Goal: Information Seeking & Learning: Learn about a topic

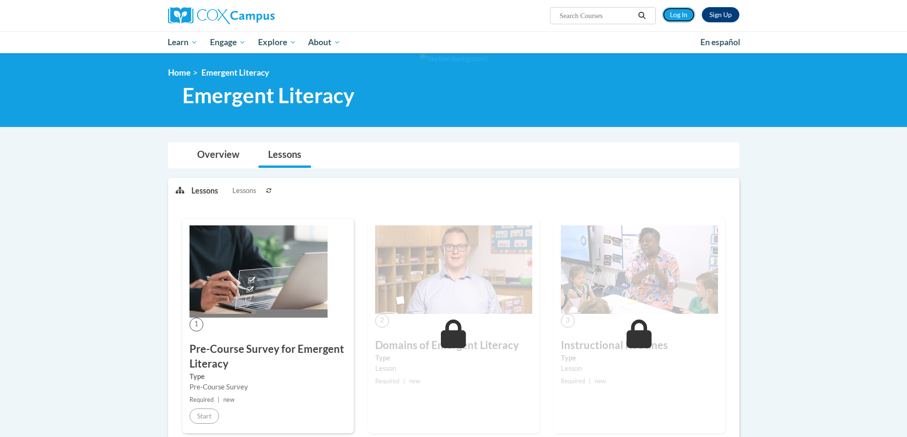
click at [684, 17] on link "Log In" at bounding box center [678, 14] width 33 height 15
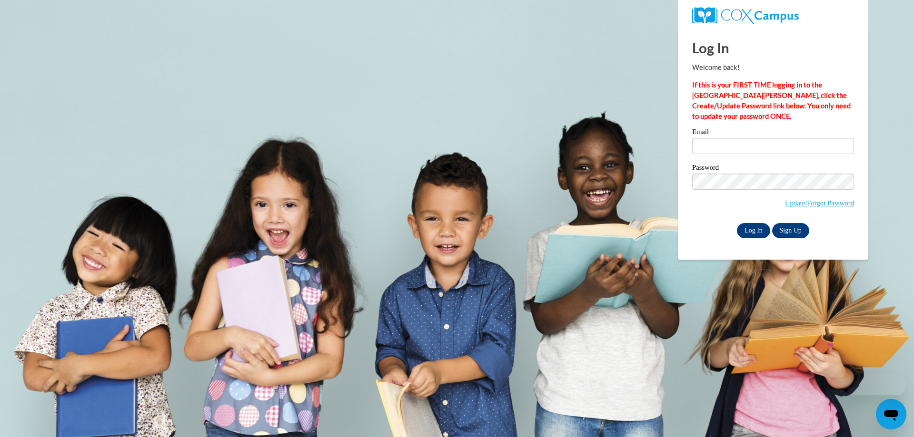
type input "porter.s@zalma.k12.mo.us"
click at [754, 231] on input "Log In" at bounding box center [753, 230] width 33 height 15
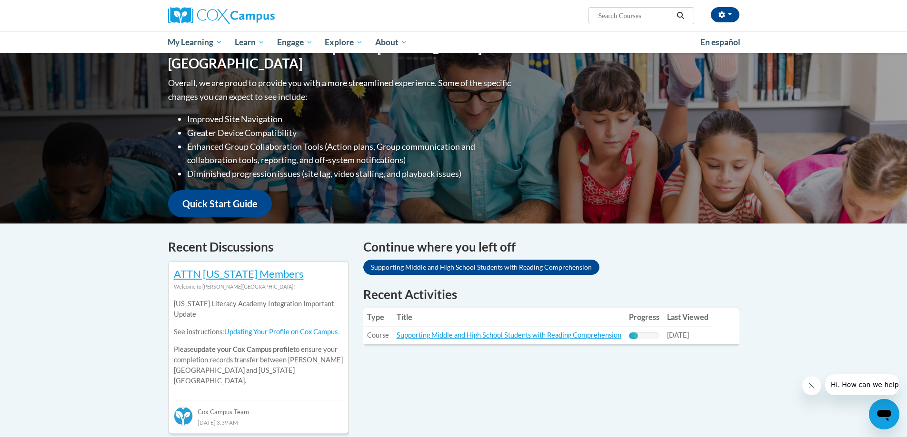
scroll to position [238, 0]
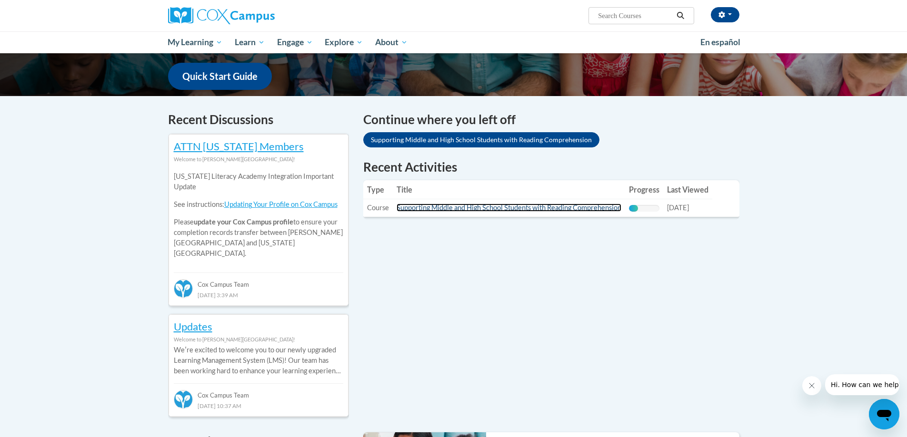
click at [542, 207] on link "Supporting Middle and High School Students with Reading Comprehension" at bounding box center [508, 208] width 225 height 8
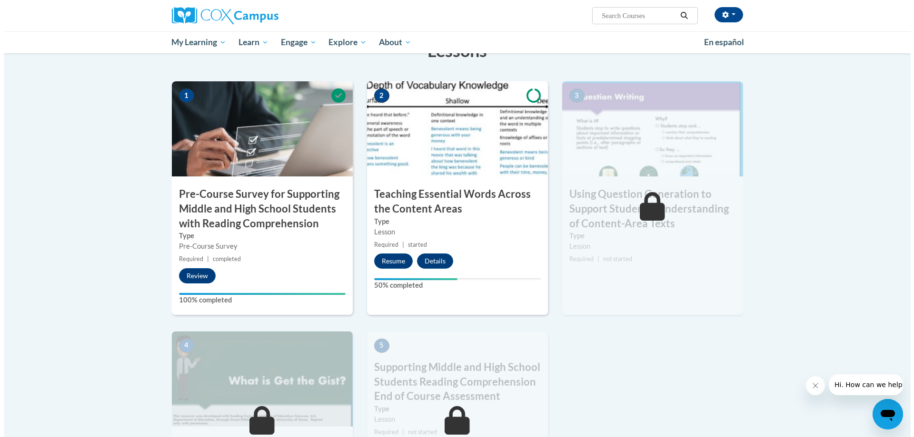
scroll to position [190, 0]
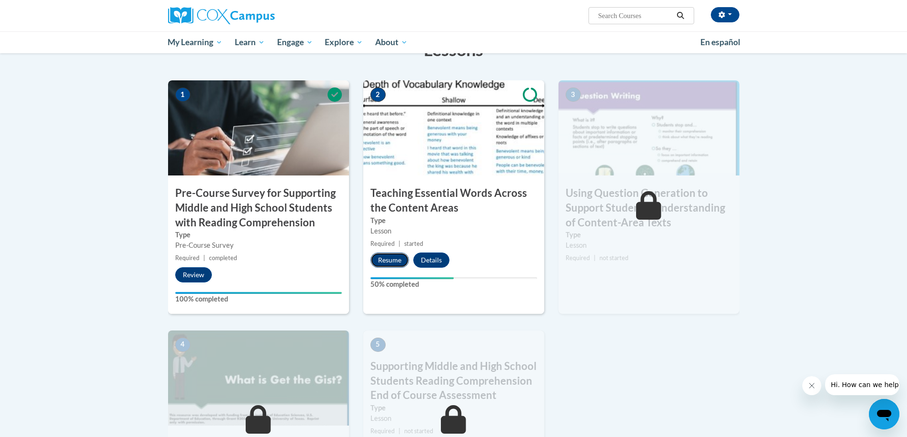
click at [392, 264] on button "Resume" at bounding box center [389, 260] width 39 height 15
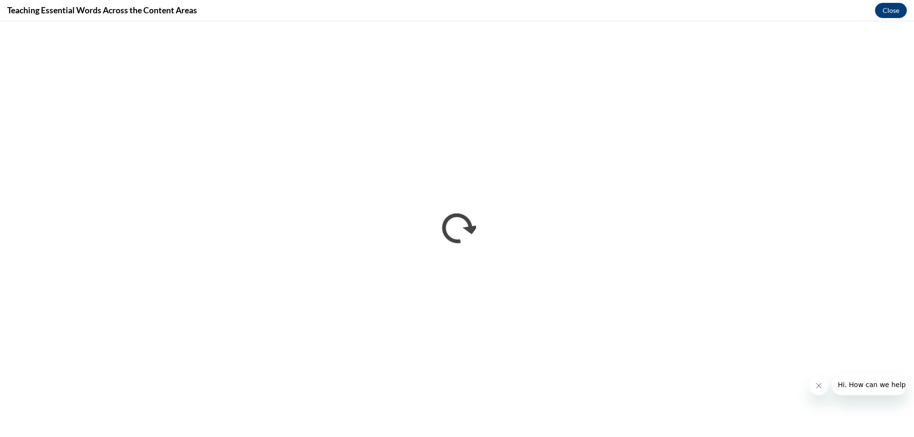
scroll to position [0, 0]
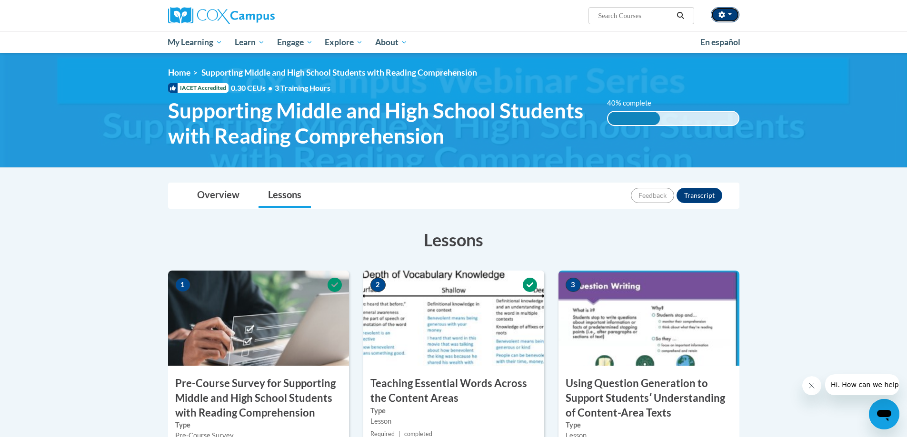
click at [728, 13] on button "button" at bounding box center [725, 14] width 29 height 15
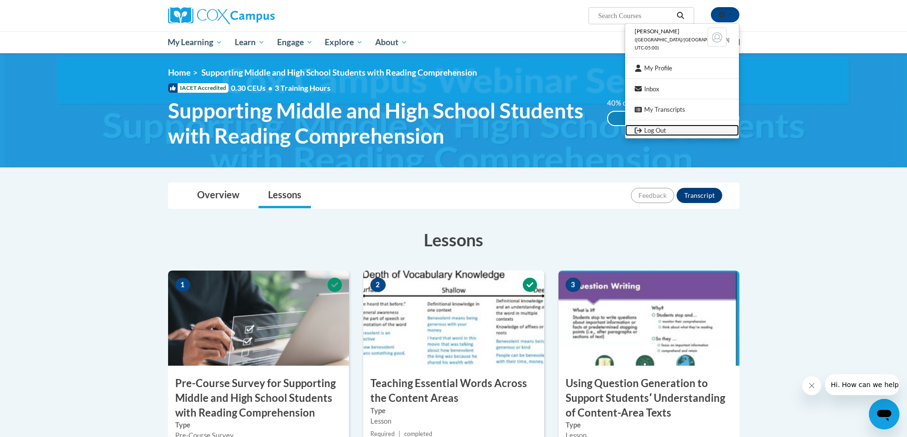
click at [673, 132] on link "Log Out" at bounding box center [682, 131] width 114 height 12
